Goal: Transaction & Acquisition: Purchase product/service

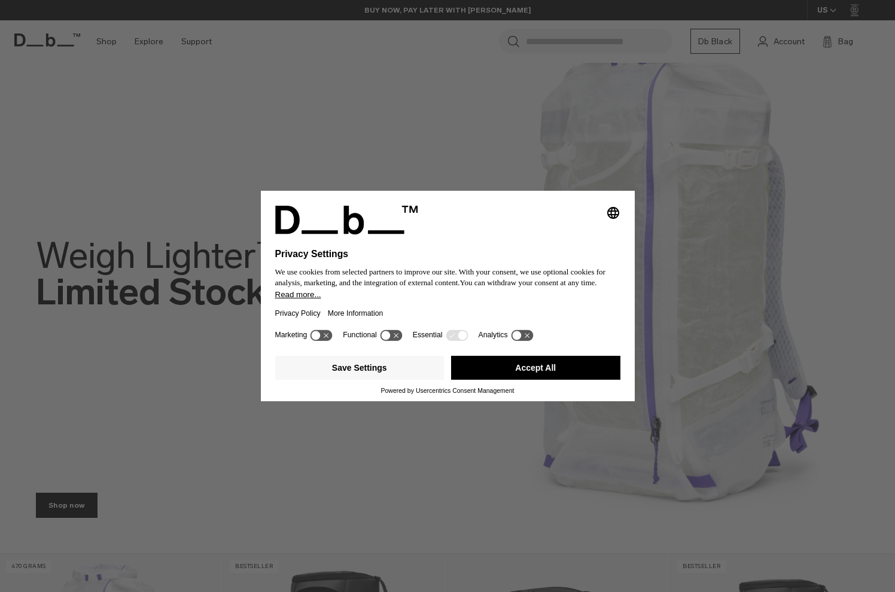
click at [563, 378] on button "Accept All" at bounding box center [535, 368] width 169 height 24
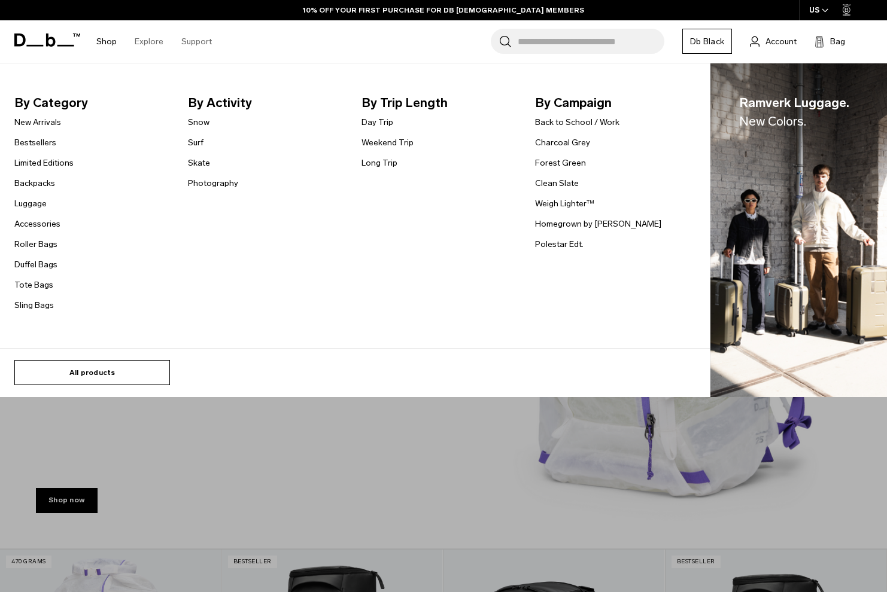
click at [94, 367] on link "All products" at bounding box center [92, 372] width 156 height 25
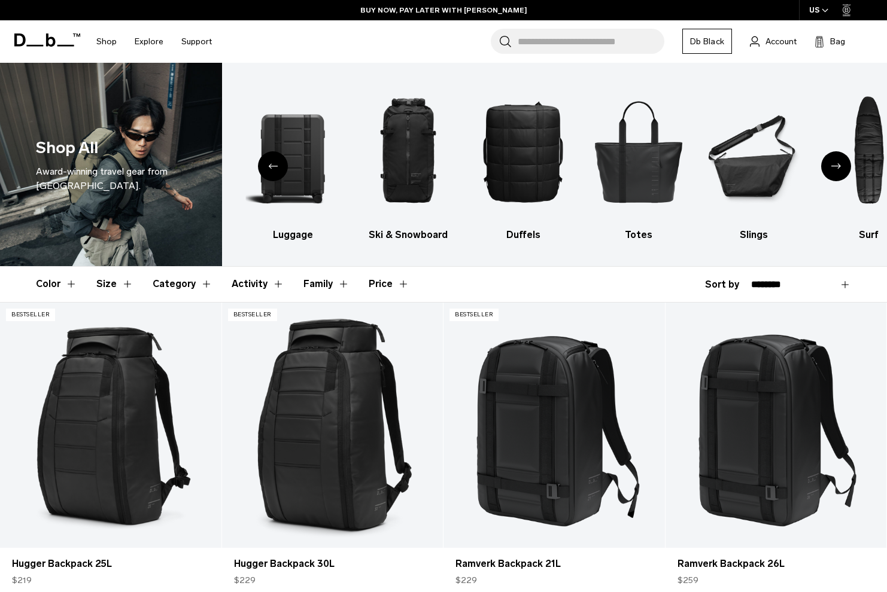
click at [844, 165] on div "Next slide" at bounding box center [836, 166] width 30 height 30
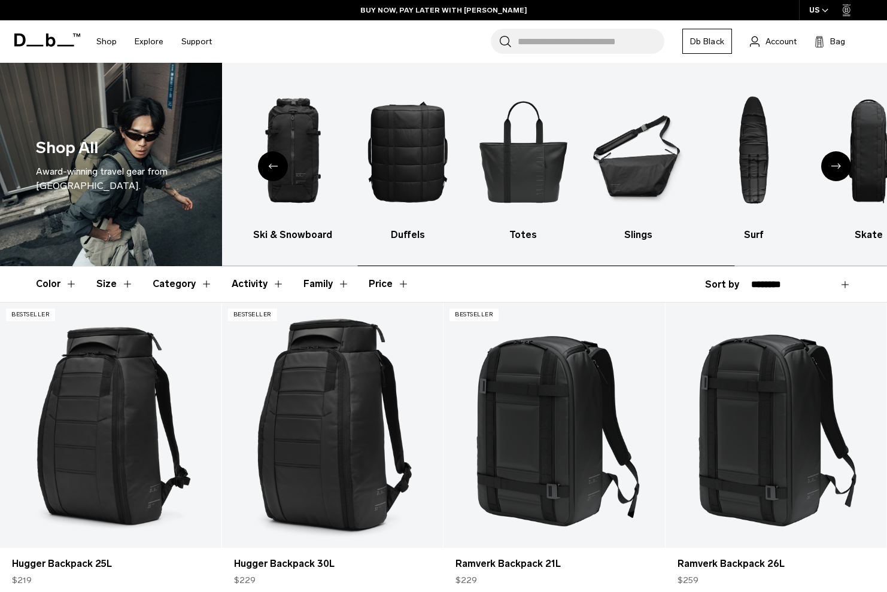
click at [844, 165] on div "Next slide" at bounding box center [836, 166] width 30 height 30
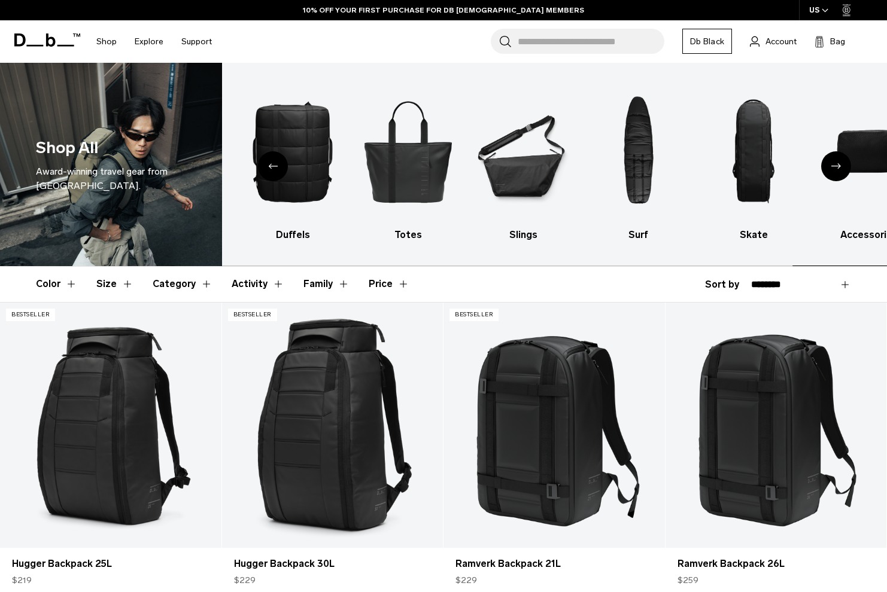
click at [844, 165] on div "Next slide" at bounding box center [836, 166] width 30 height 30
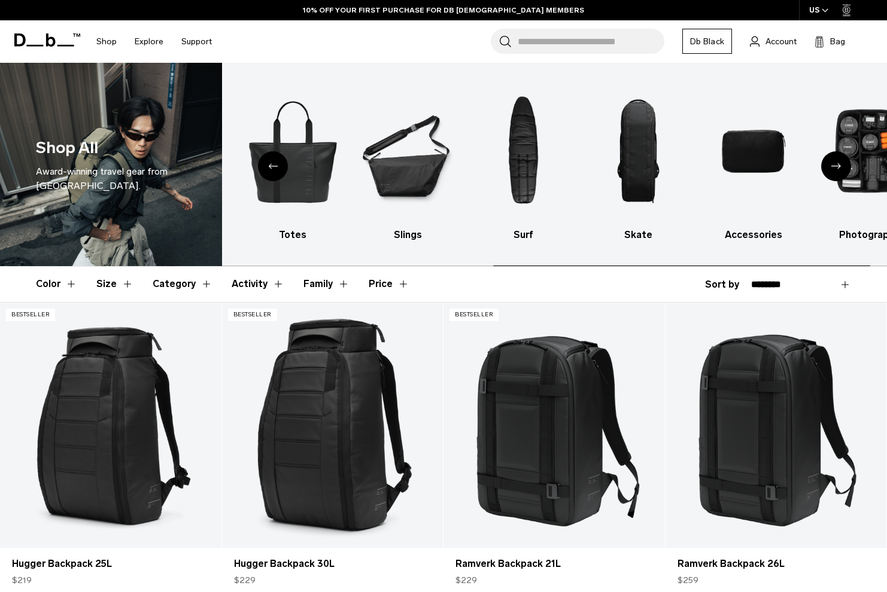
click at [844, 165] on div "Next slide" at bounding box center [836, 166] width 30 height 30
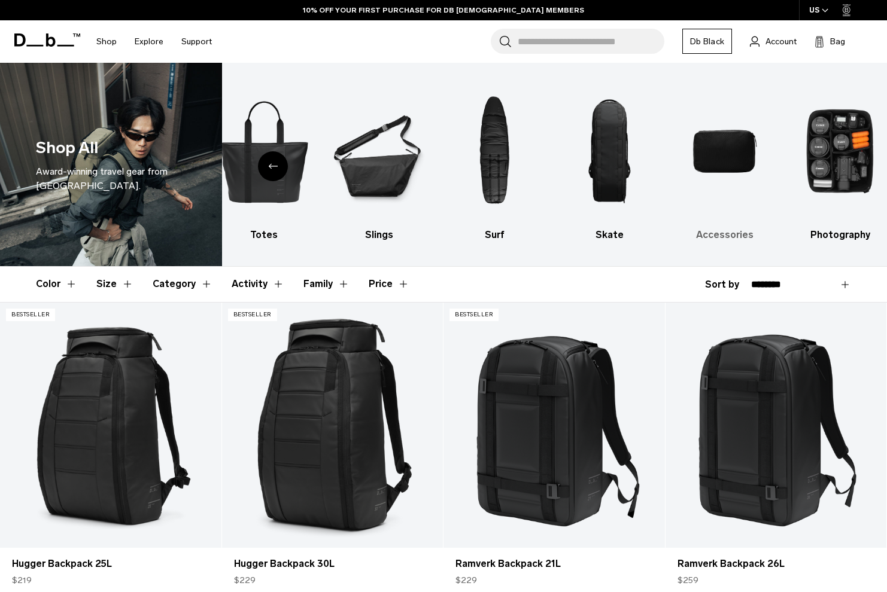
click at [722, 146] on img "9 / 10" at bounding box center [724, 151] width 95 height 141
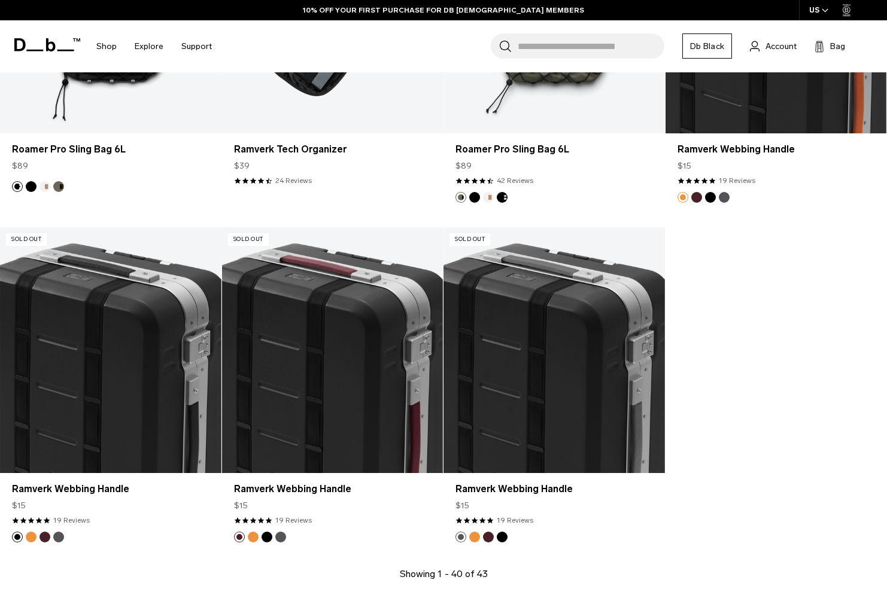
scroll to position [3591, 0]
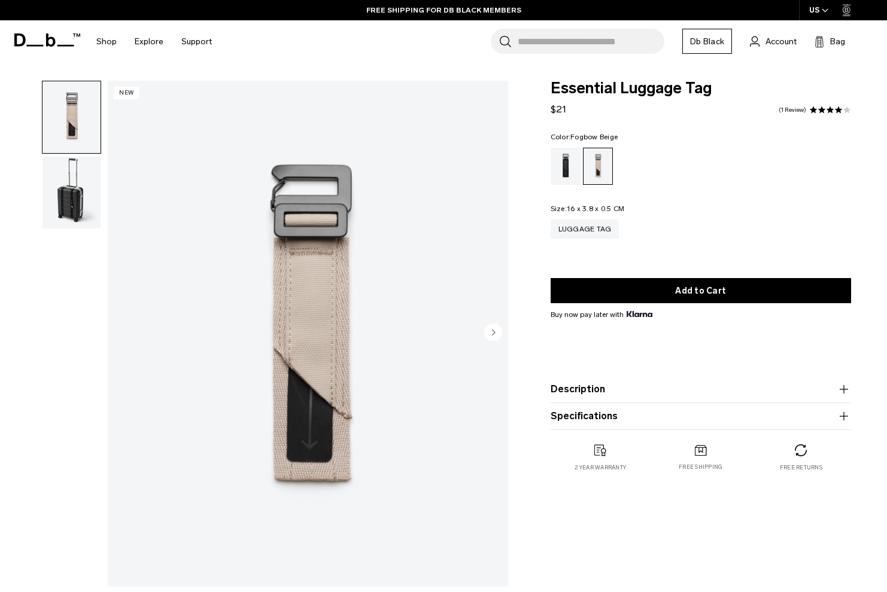
click at [491, 335] on circle "Next slide" at bounding box center [493, 333] width 18 height 18
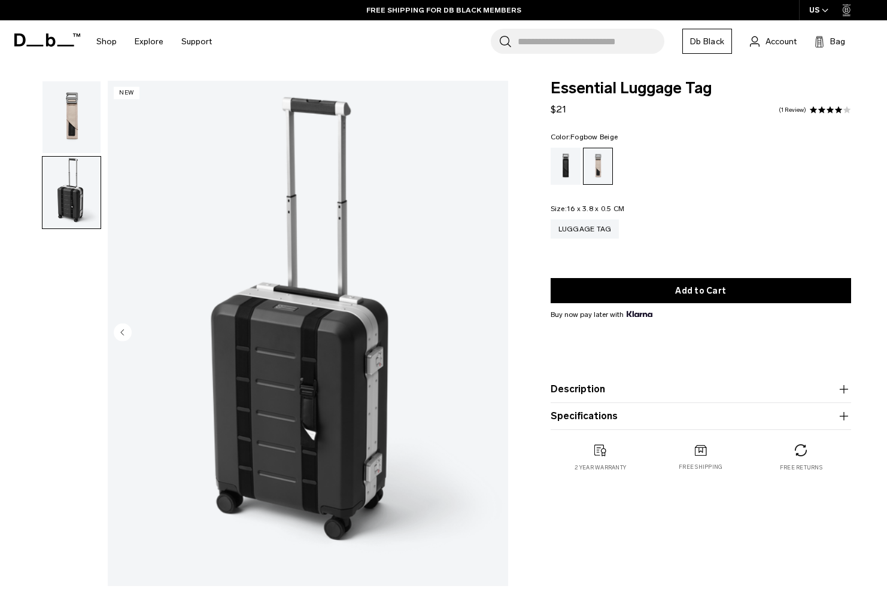
click at [491, 335] on img "2 / 2" at bounding box center [308, 334] width 400 height 500
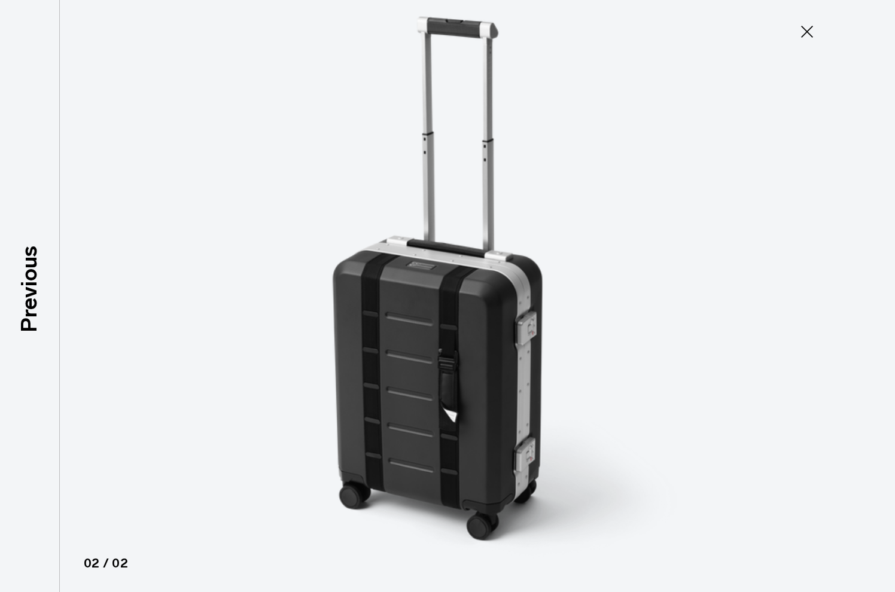
click at [800, 25] on icon at bounding box center [807, 31] width 19 height 19
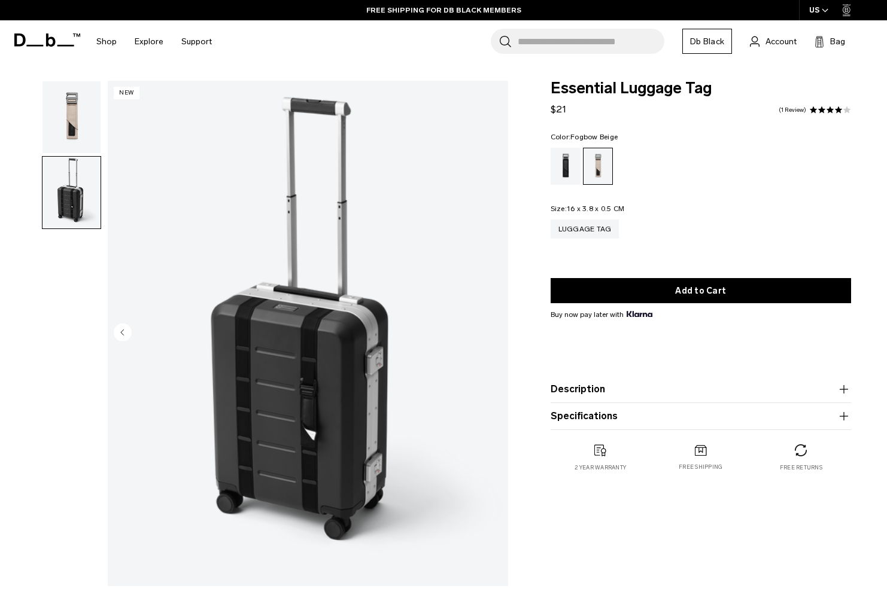
click at [65, 111] on img "button" at bounding box center [71, 117] width 58 height 72
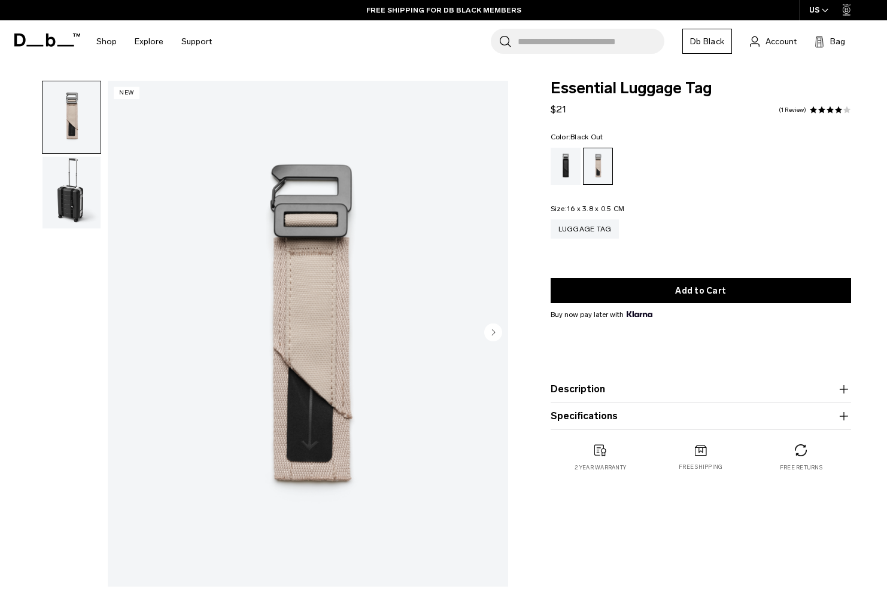
click at [566, 178] on div "Black Out" at bounding box center [566, 166] width 31 height 37
